Goal: Task Accomplishment & Management: Manage account settings

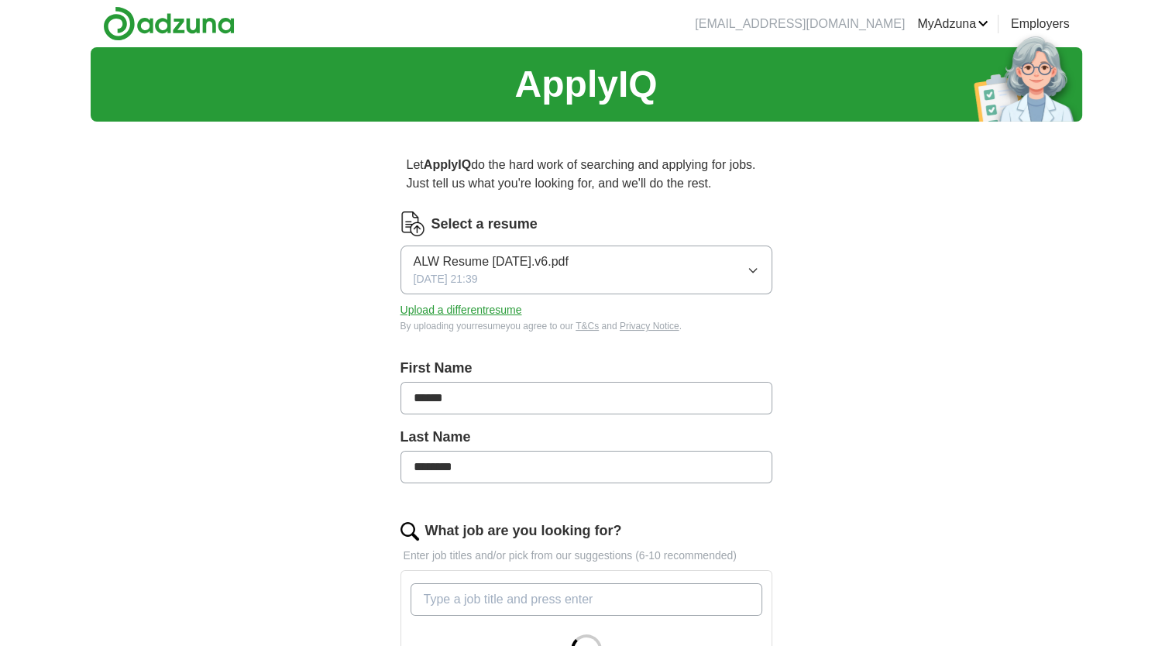
click at [766, 259] on button "ALW Resume [DATE].v6.pdf [DATE] 21:39" at bounding box center [586, 269] width 372 height 49
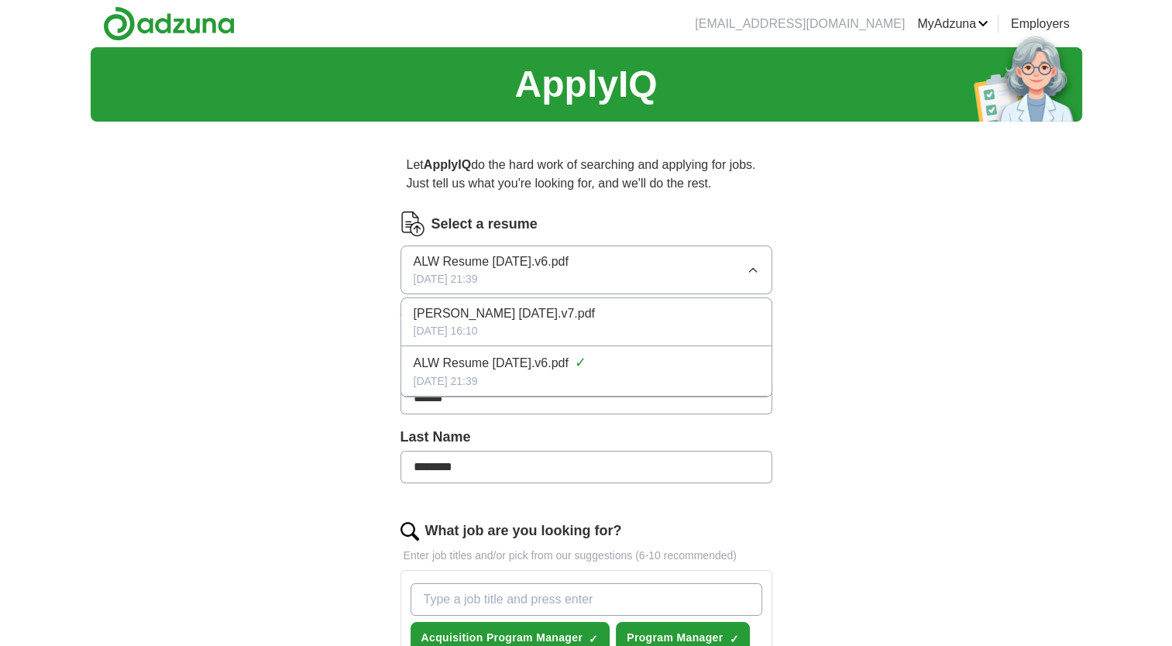
click at [578, 321] on span "[PERSON_NAME] [DATE].v7.pdf" at bounding box center [503, 313] width 181 height 19
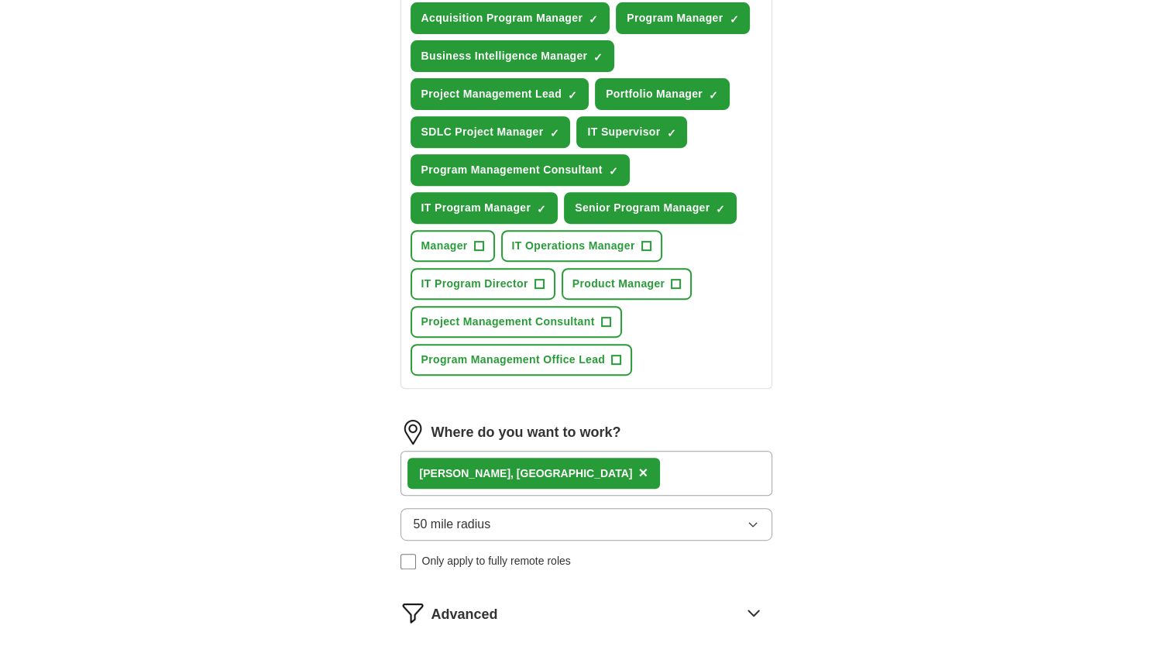
scroll to position [697, 0]
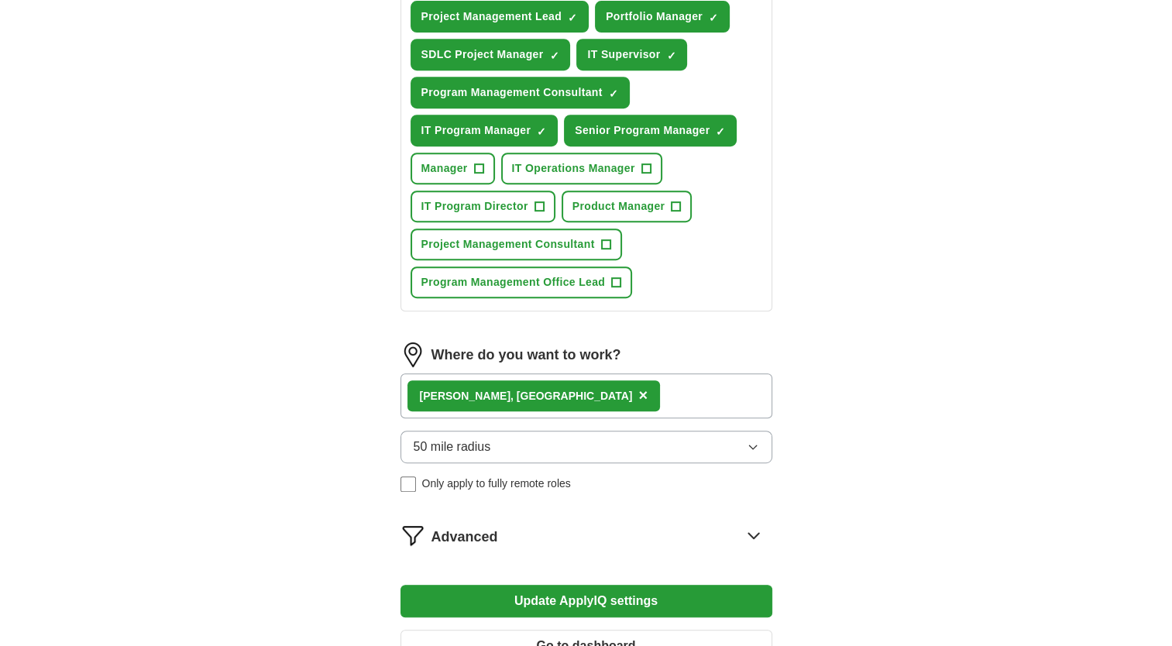
click at [753, 441] on icon "button" at bounding box center [752, 447] width 12 height 12
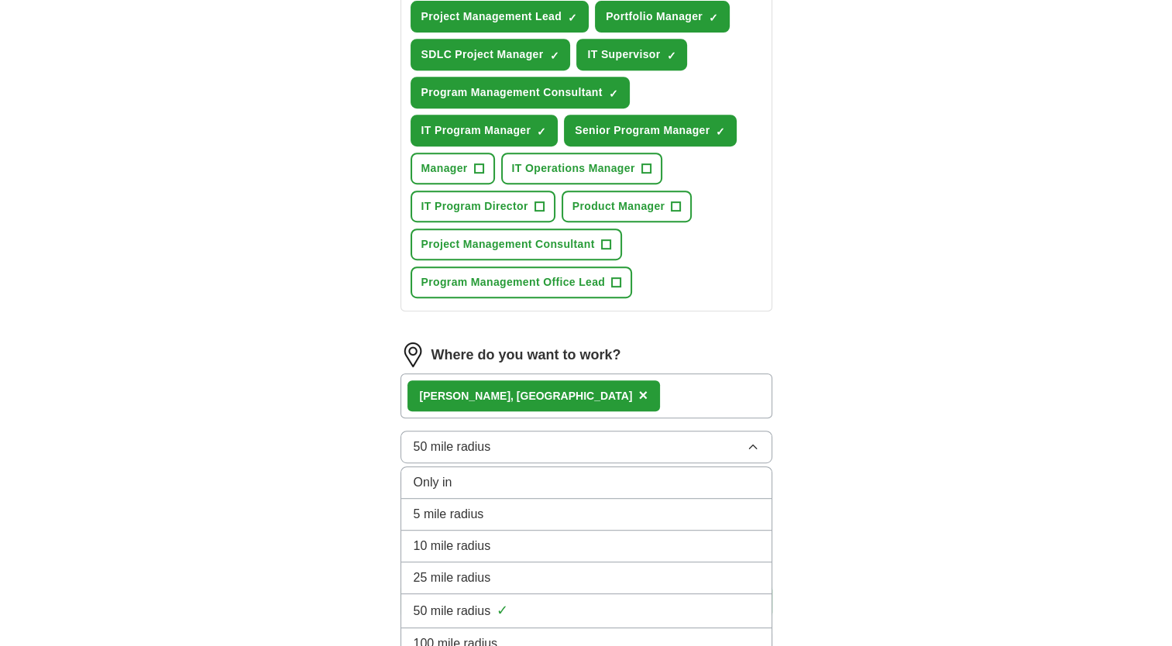
click at [476, 568] on span "25 mile radius" at bounding box center [451, 577] width 77 height 19
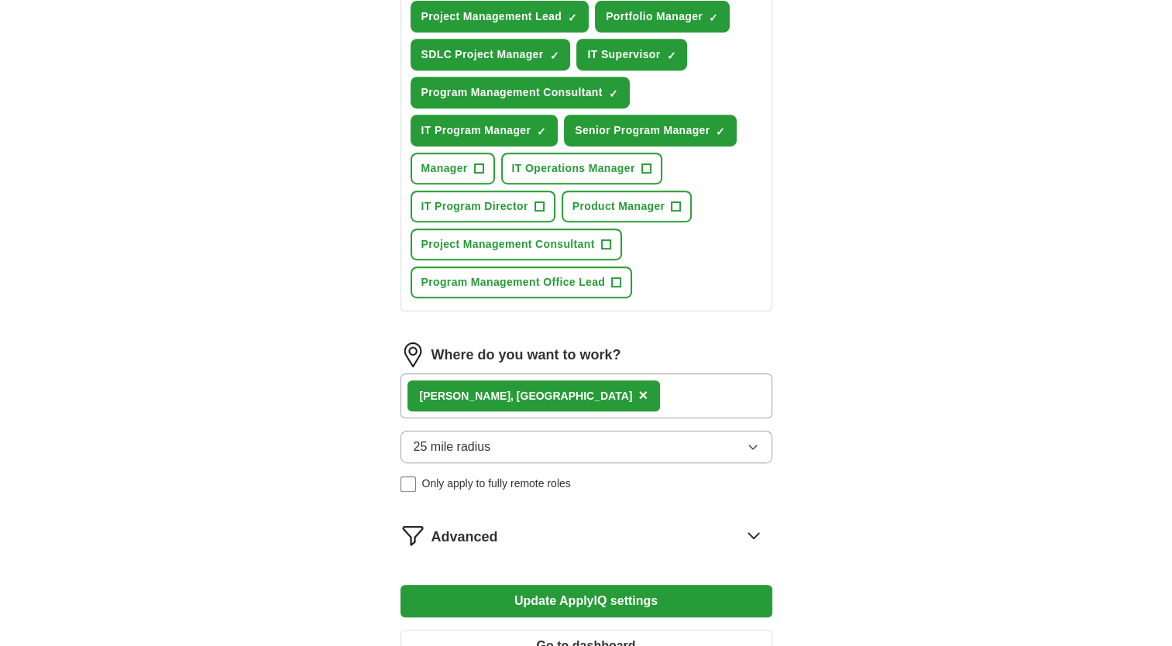
click at [617, 596] on button "Update ApplyIQ settings" at bounding box center [586, 601] width 372 height 33
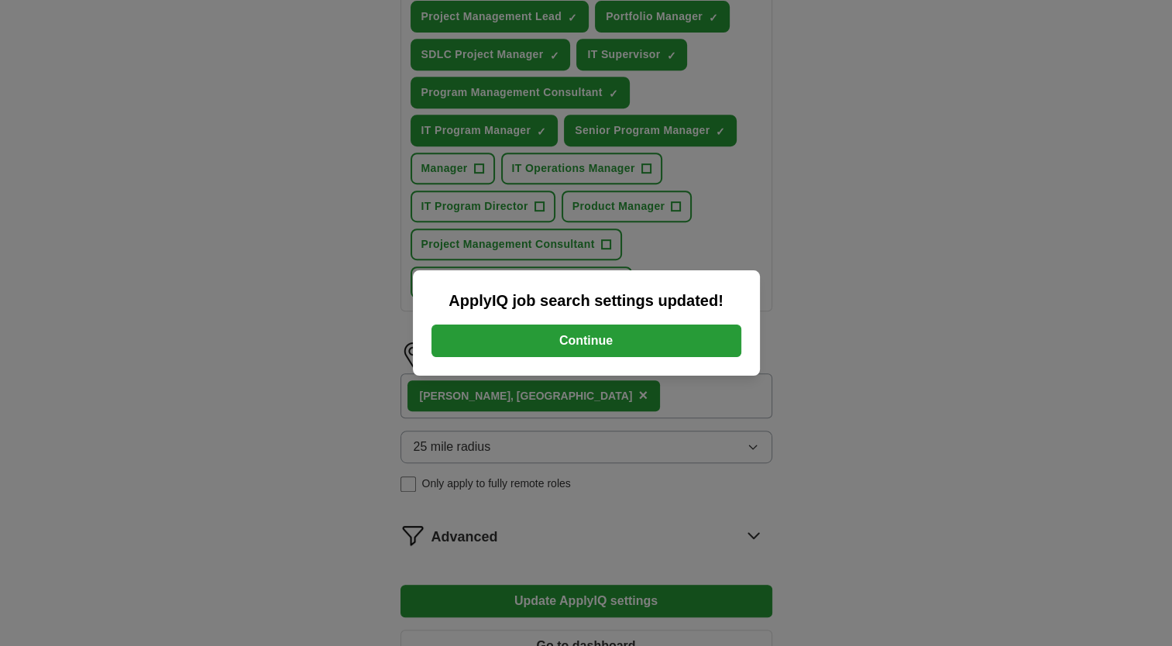
click at [612, 335] on button "Continue" at bounding box center [586, 340] width 310 height 33
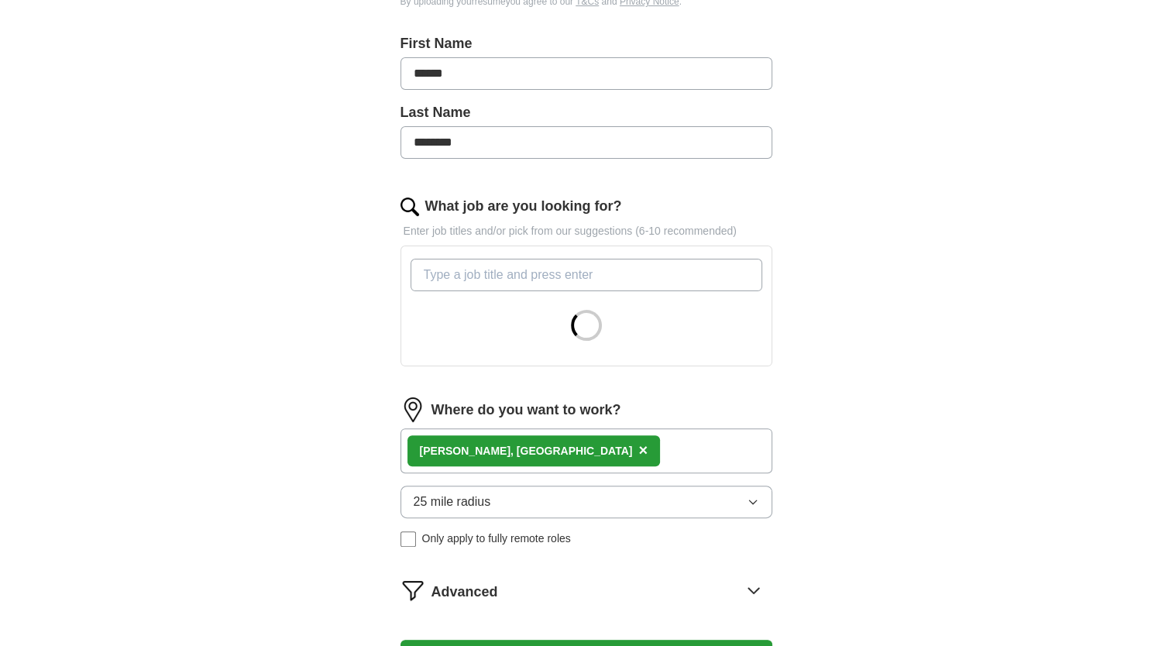
scroll to position [387, 0]
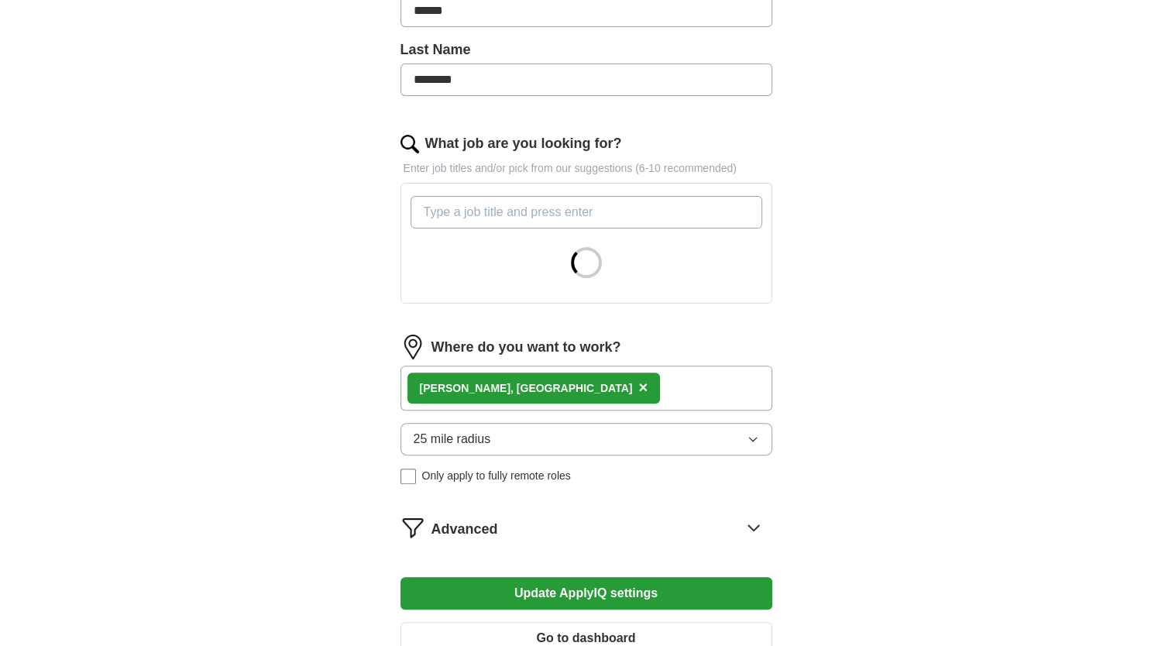
click at [570, 437] on button "25 mile radius" at bounding box center [586, 439] width 372 height 33
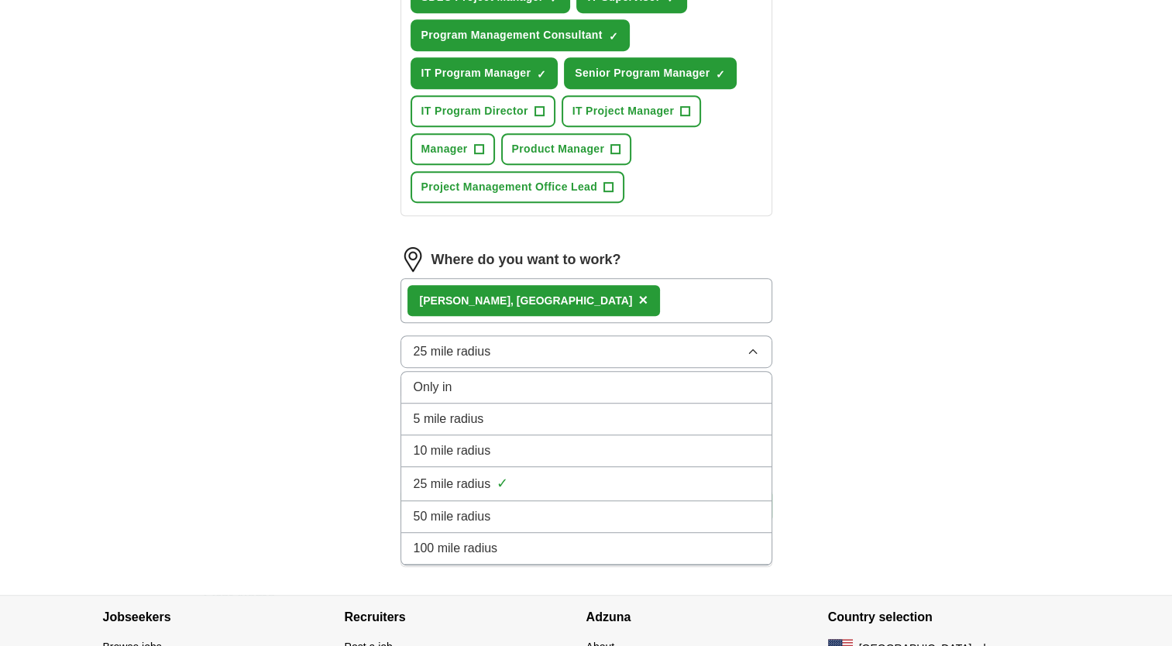
scroll to position [774, 0]
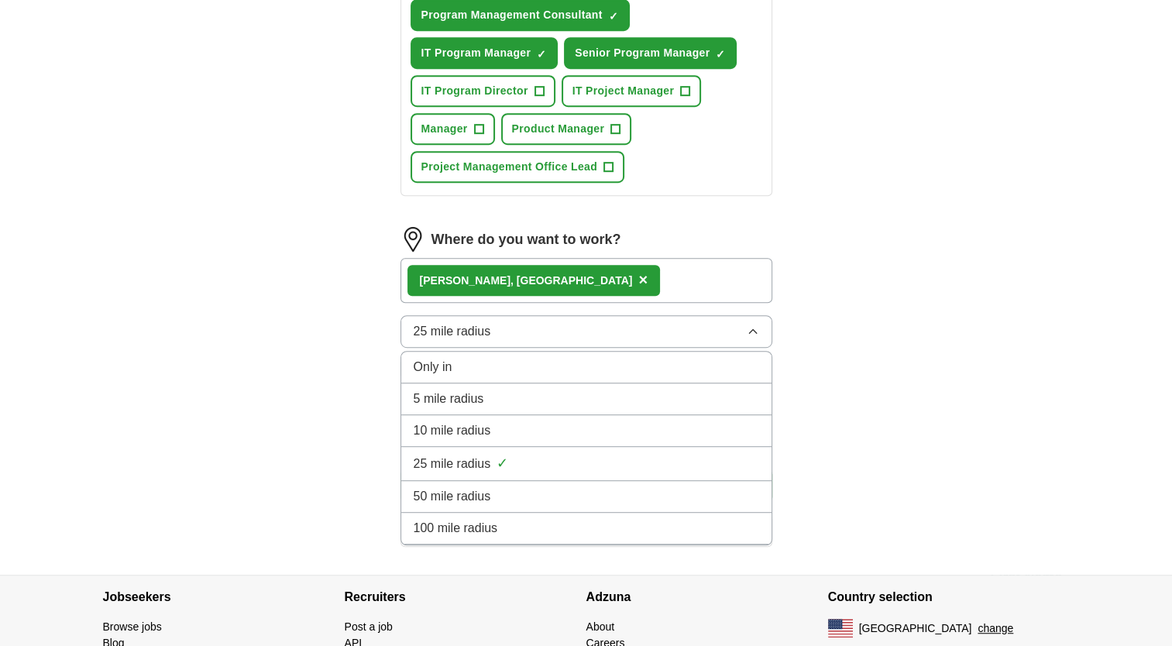
click at [472, 424] on span "10 mile radius" at bounding box center [451, 430] width 77 height 19
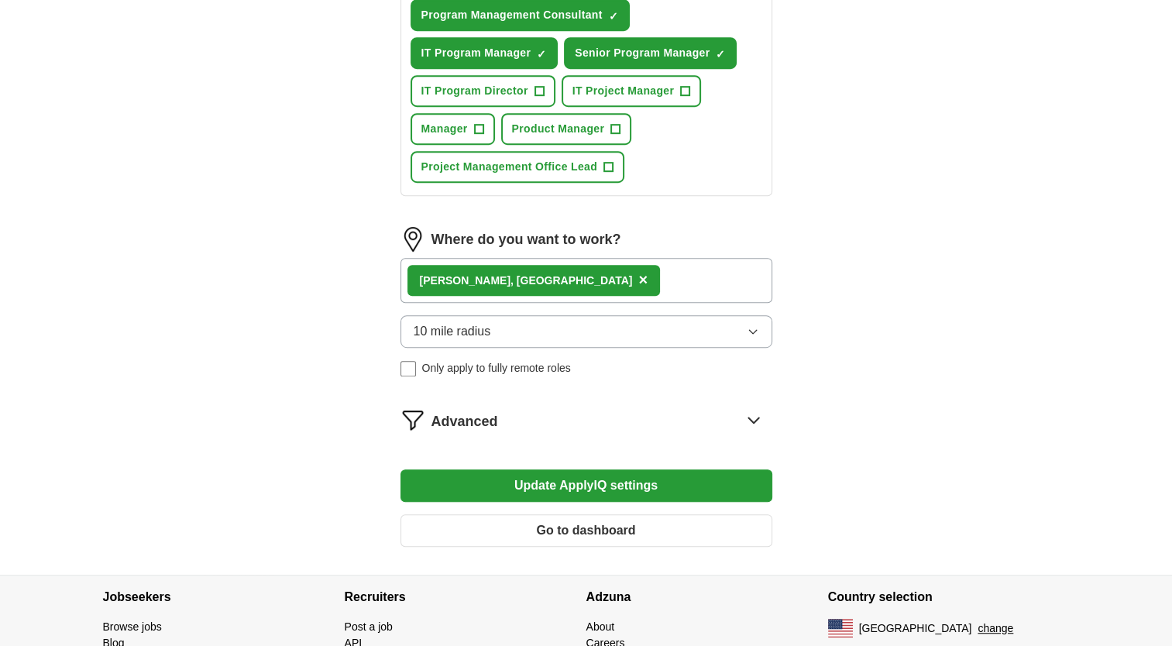
click at [612, 474] on button "Update ApplyIQ settings" at bounding box center [586, 485] width 372 height 33
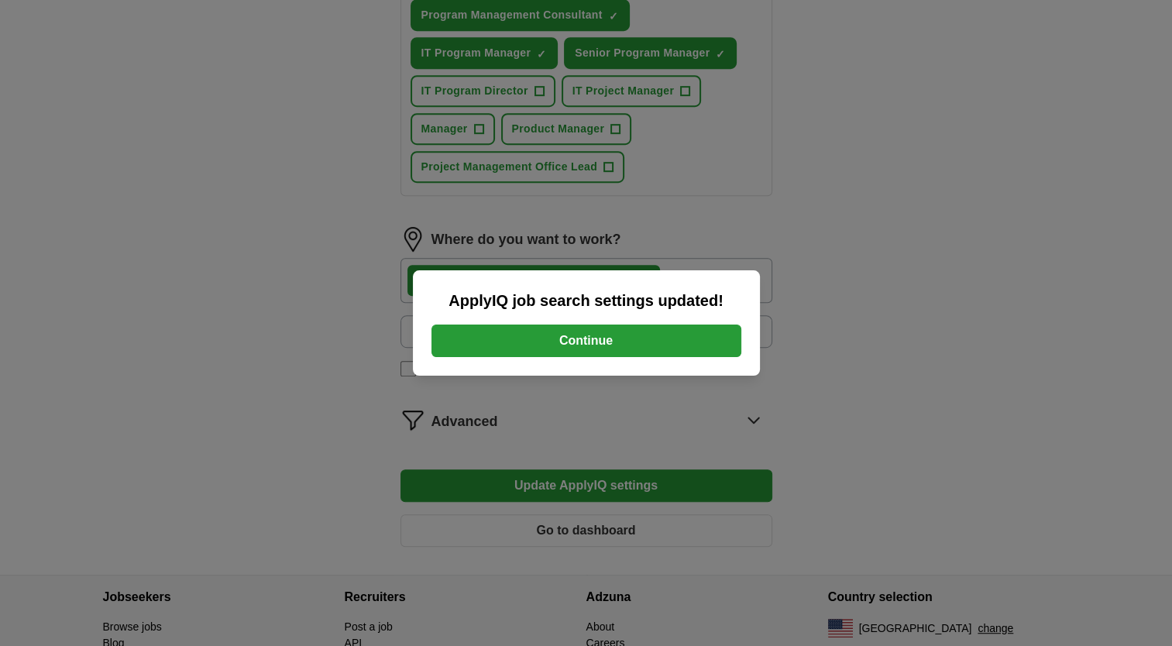
click at [609, 348] on button "Continue" at bounding box center [586, 340] width 310 height 33
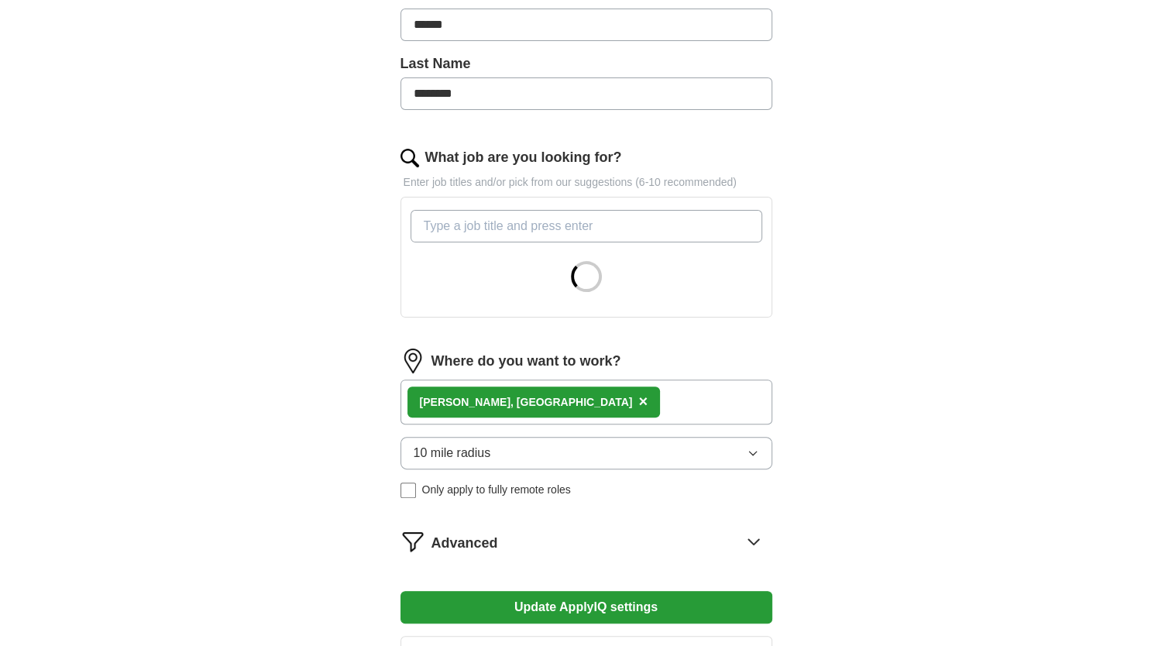
scroll to position [387, 0]
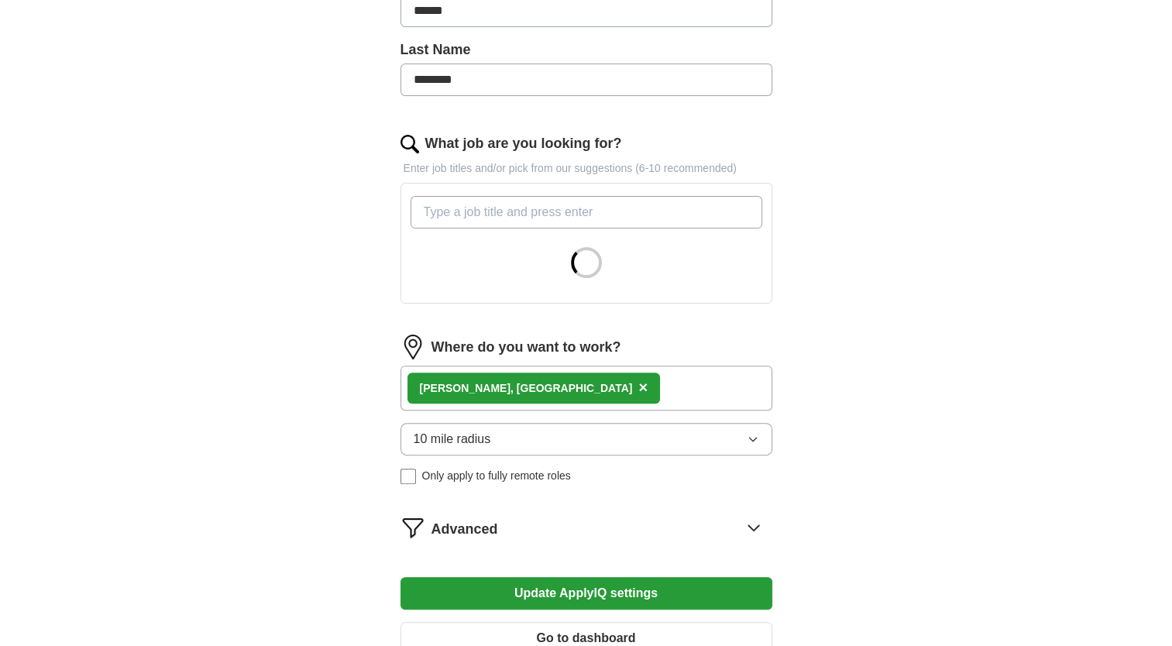
click at [484, 443] on span "10 mile radius" at bounding box center [451, 439] width 77 height 19
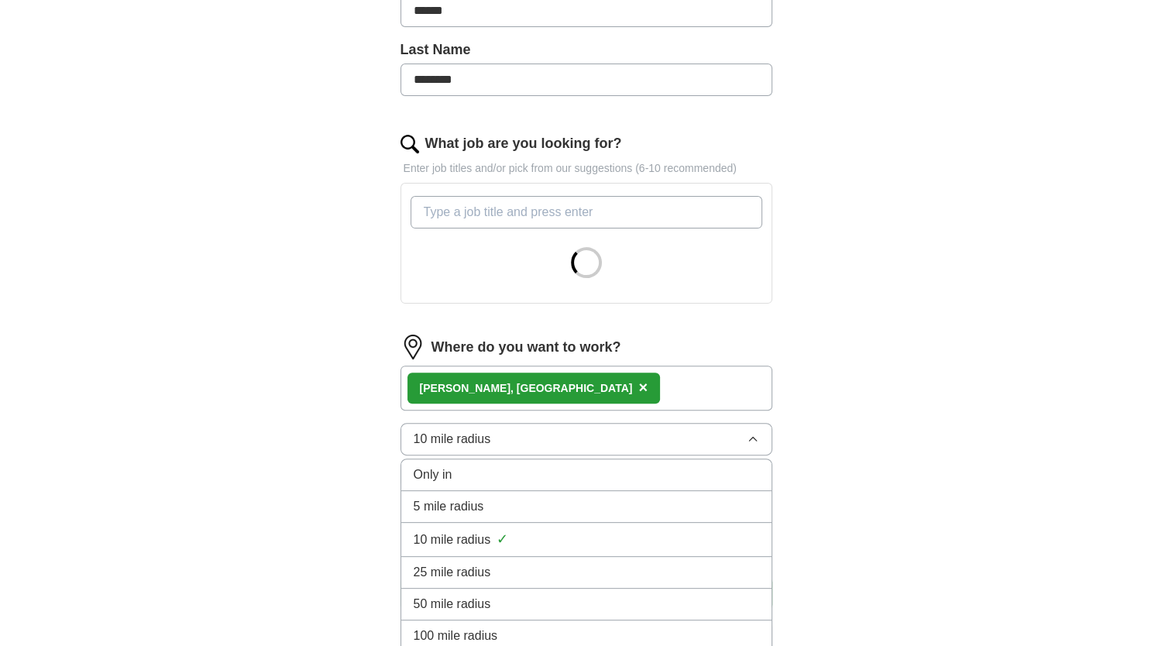
click at [463, 575] on span "25 mile radius" at bounding box center [451, 572] width 77 height 19
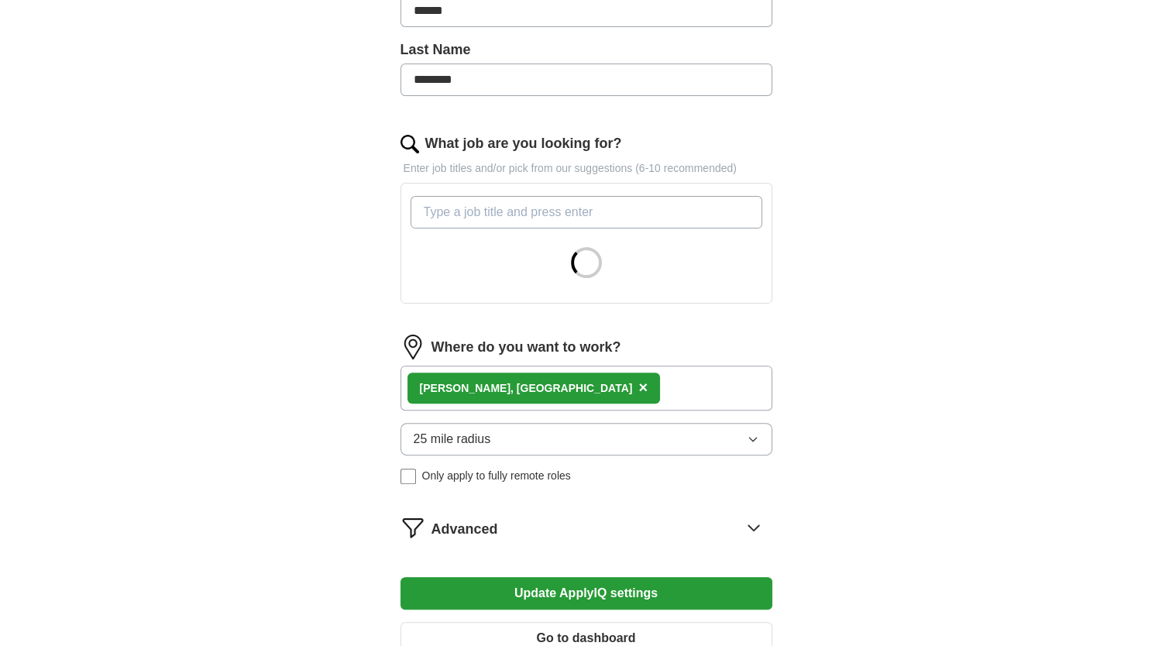
click at [599, 590] on button "Update ApplyIQ settings" at bounding box center [586, 593] width 372 height 33
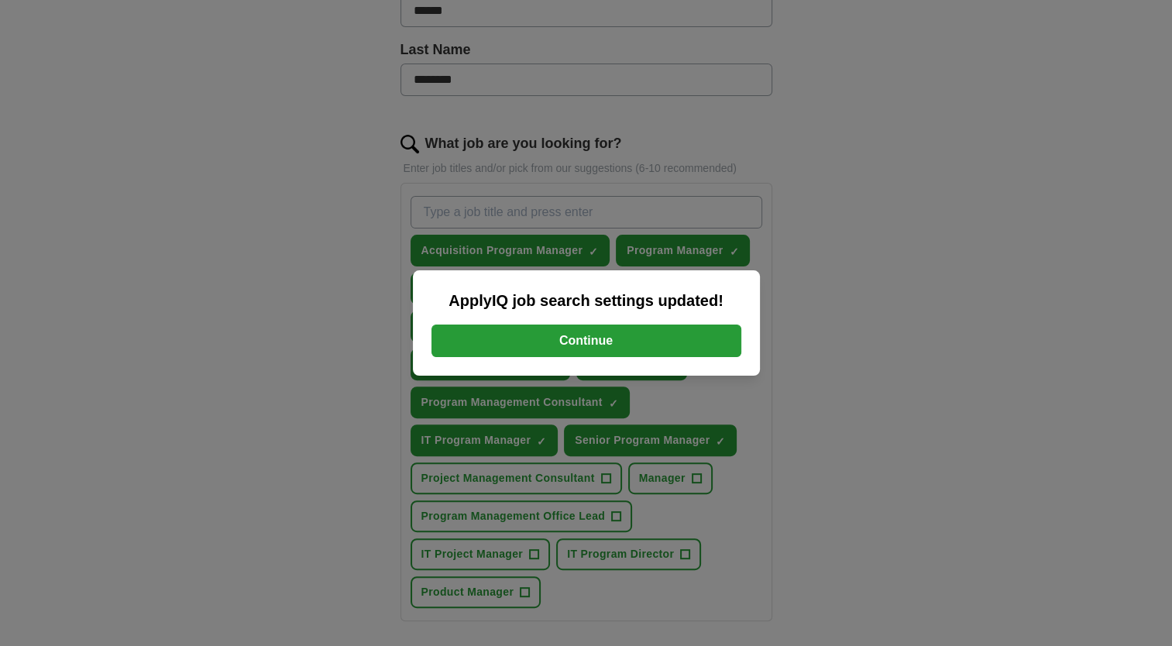
click at [650, 342] on button "Continue" at bounding box center [586, 340] width 310 height 33
